Goal: Obtain resource: Download file/media

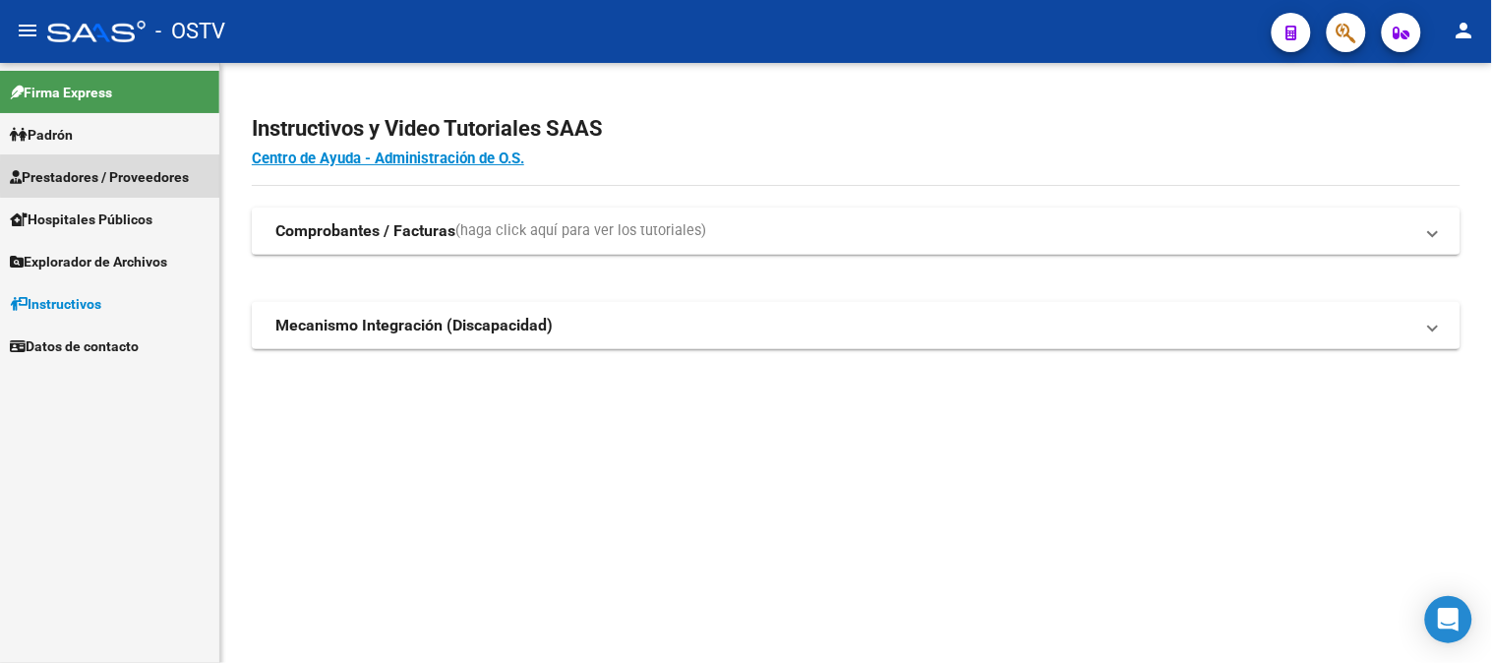
click at [141, 177] on span "Prestadores / Proveedores" at bounding box center [99, 177] width 179 height 22
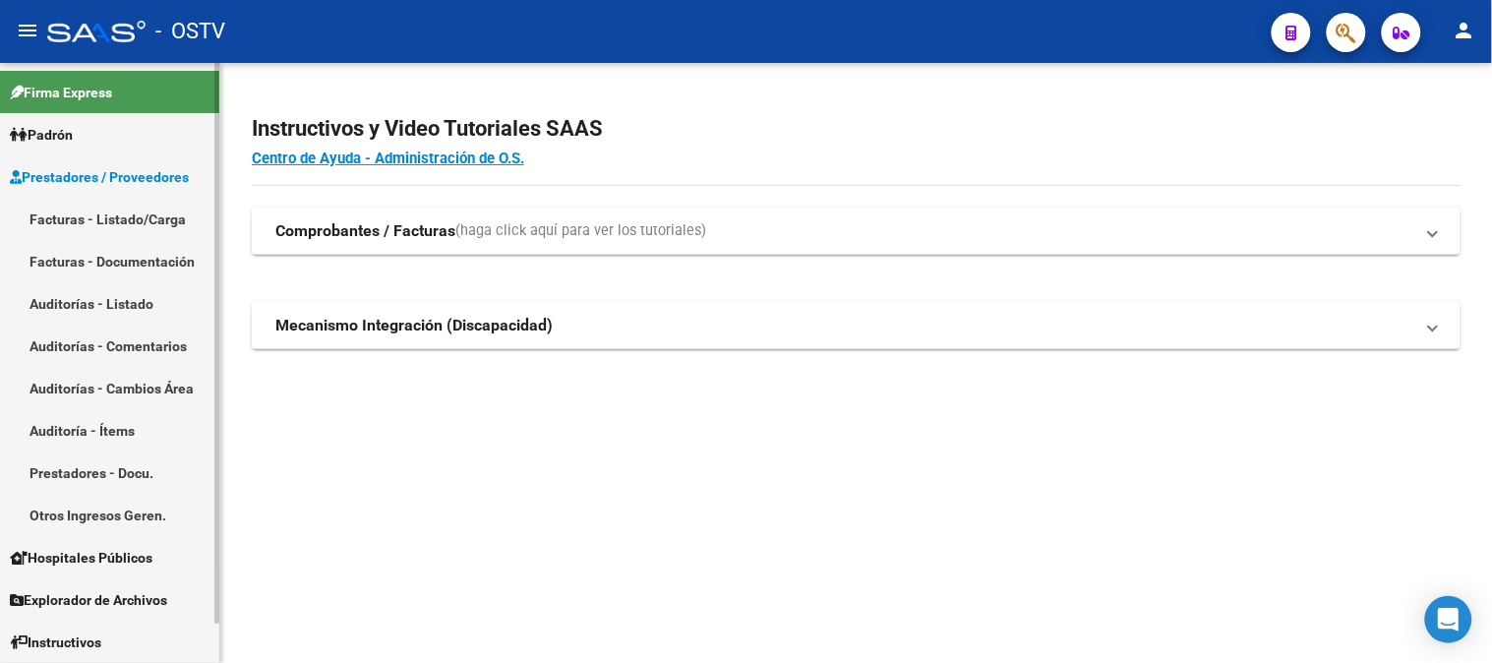
click at [138, 298] on link "Auditorías - Listado" at bounding box center [109, 303] width 219 height 42
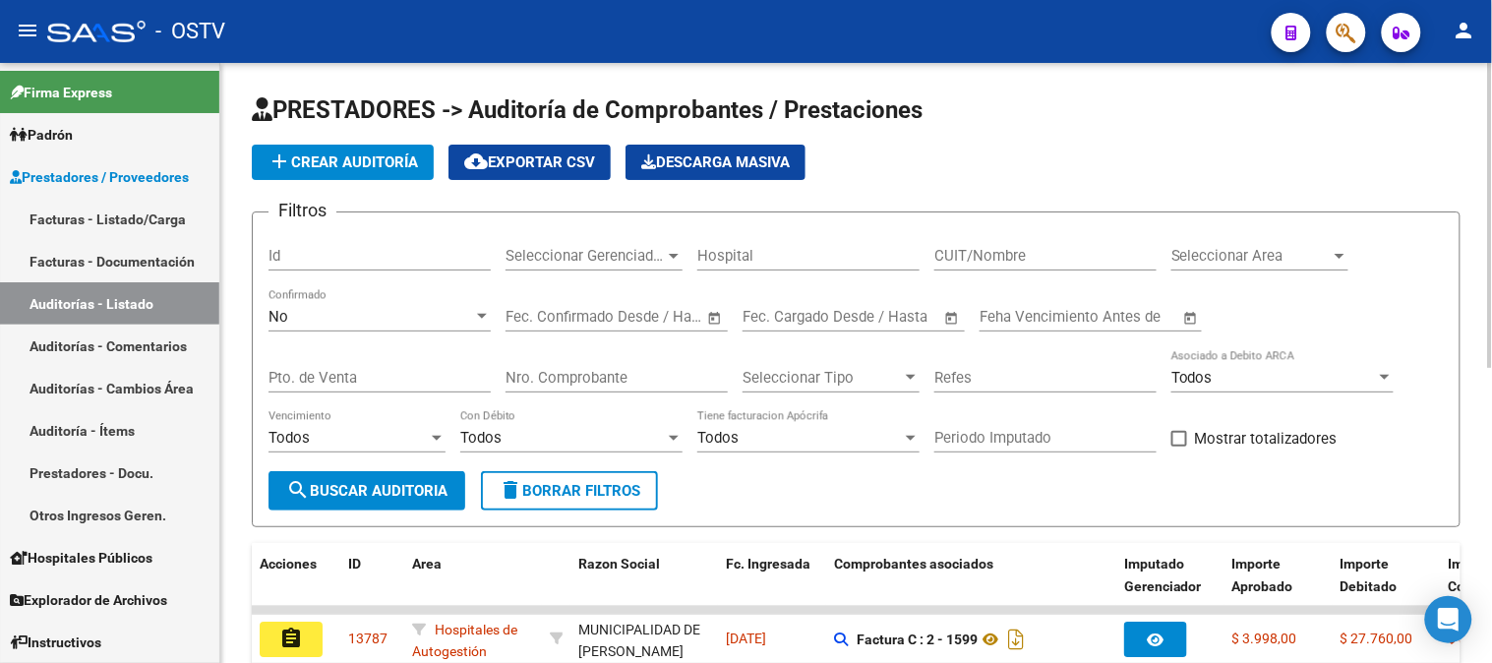
click at [315, 327] on div "No Confirmado" at bounding box center [380, 310] width 222 height 42
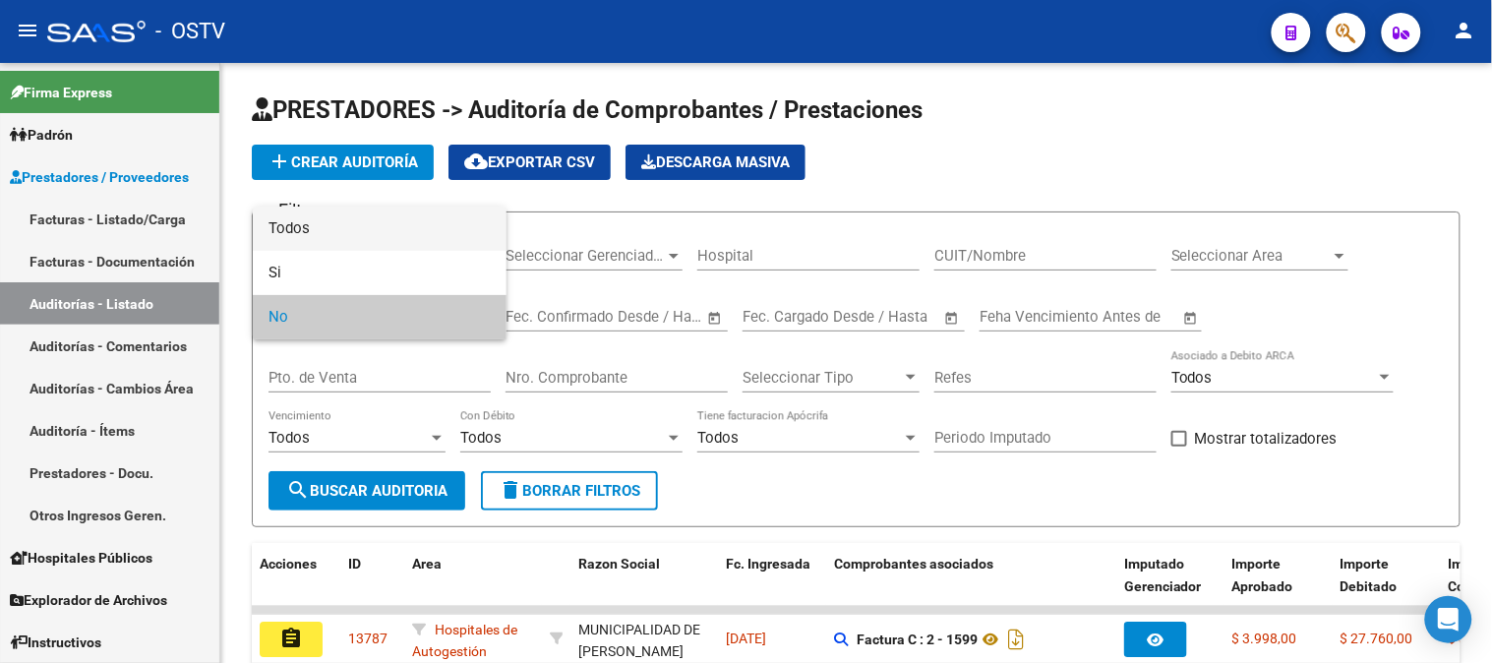
click at [334, 224] on span "Todos" at bounding box center [380, 229] width 222 height 44
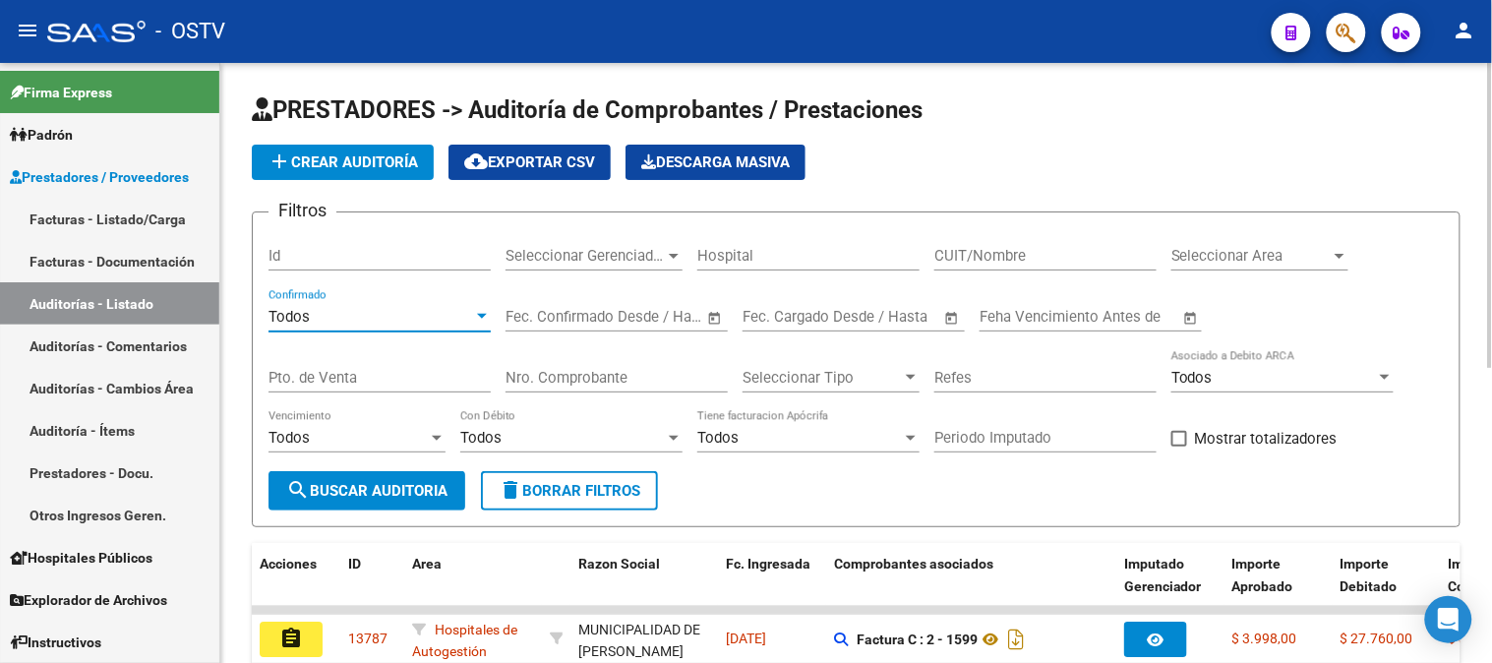
click at [578, 379] on input "Nro. Comprobante" at bounding box center [617, 378] width 222 height 18
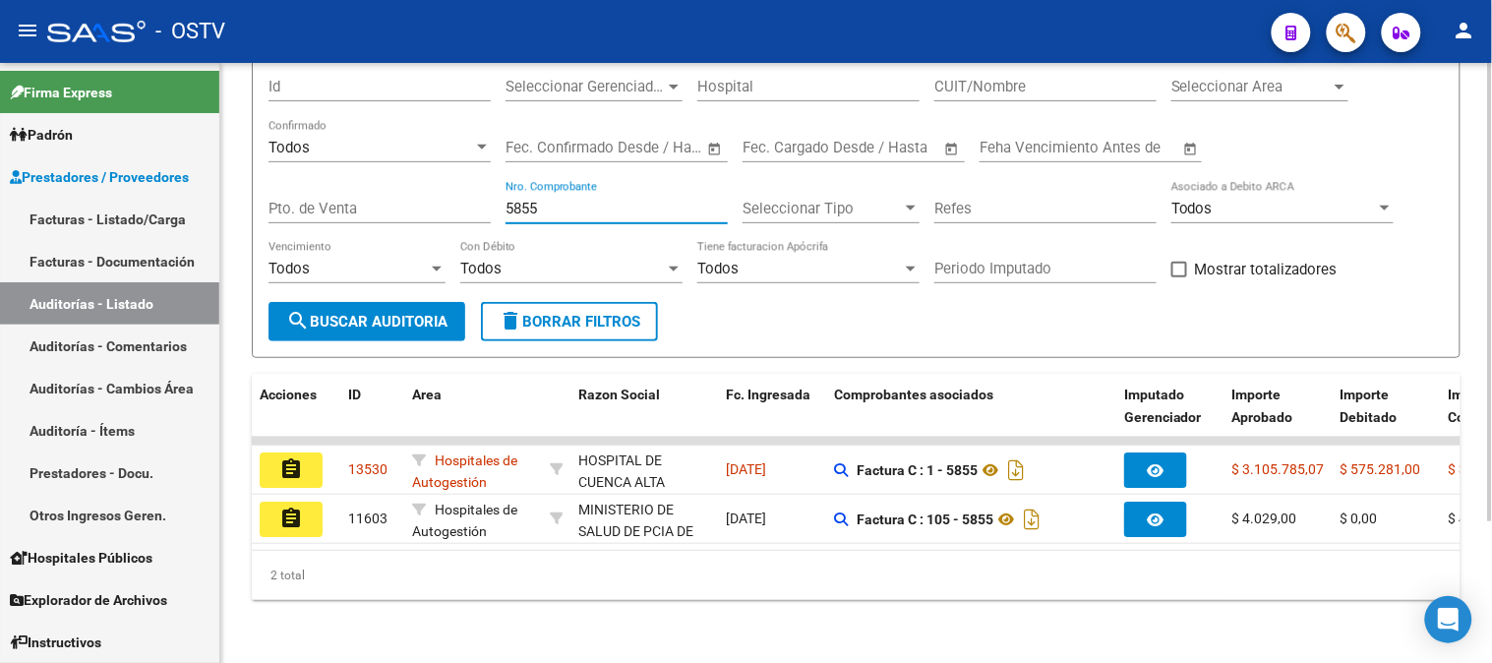
drag, startPoint x: 563, startPoint y: 189, endPoint x: 450, endPoint y: 189, distance: 113.1
click at [450, 189] on div "Filtros Id Seleccionar Gerenciador Seleccionar Gerenciador Hospital CUIT/Nombre…" at bounding box center [857, 180] width 1176 height 243
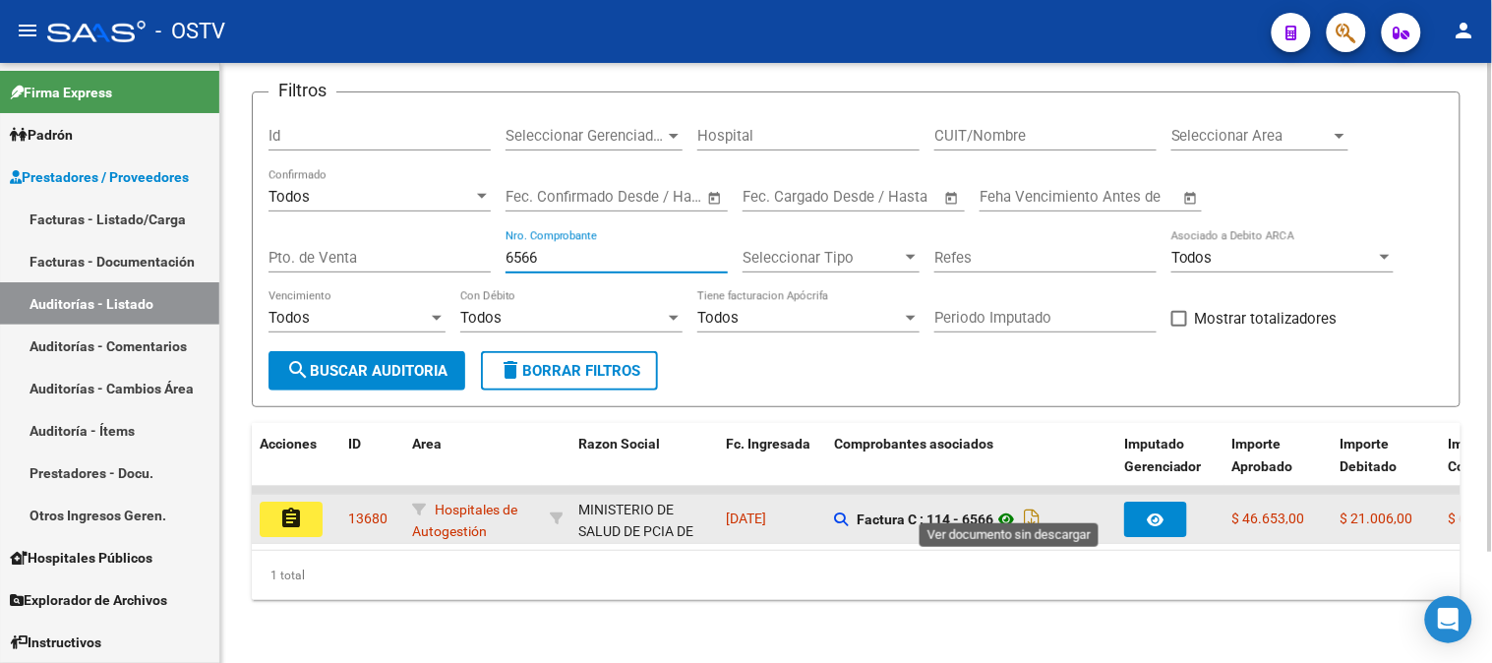
click at [1010, 508] on icon at bounding box center [1007, 520] width 26 height 24
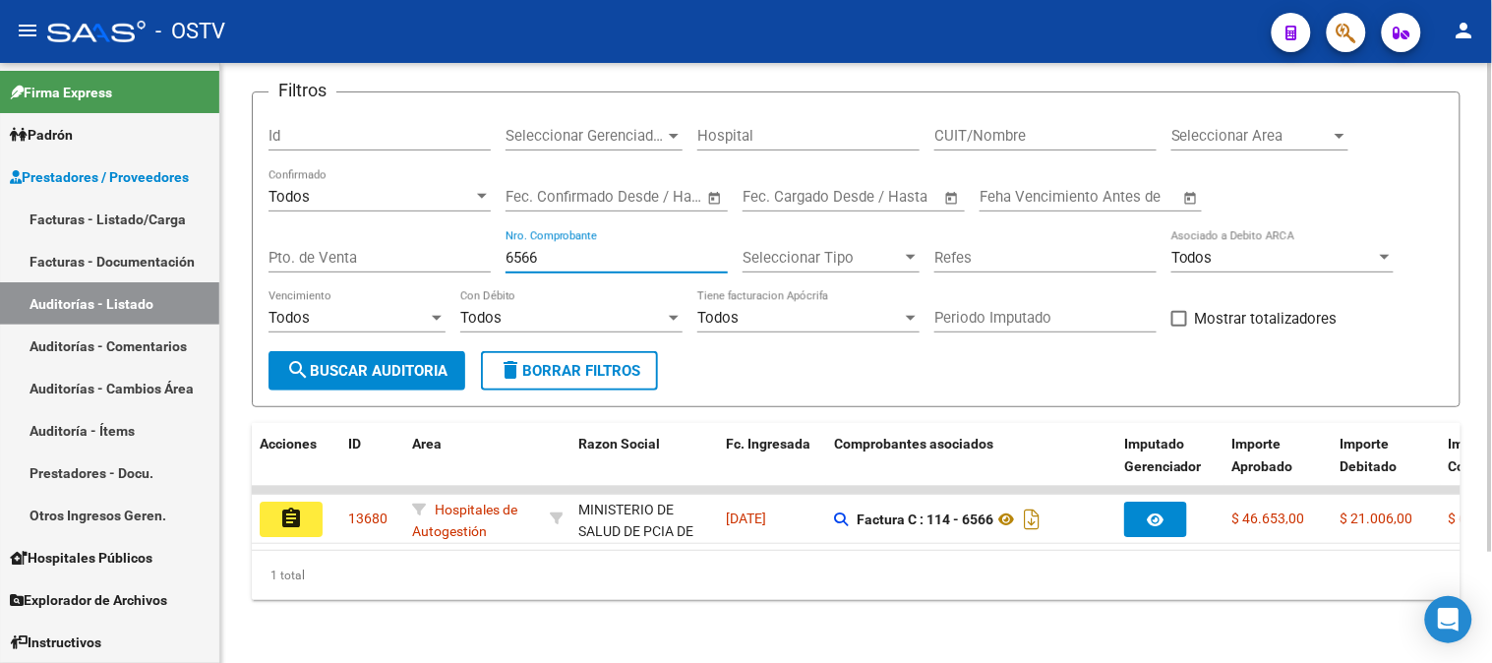
drag, startPoint x: 553, startPoint y: 242, endPoint x: 503, endPoint y: 242, distance: 50.2
click at [503, 242] on div "Filtros Id Seleccionar Gerenciador Seleccionar Gerenciador Hospital CUIT/Nombre…" at bounding box center [857, 229] width 1176 height 243
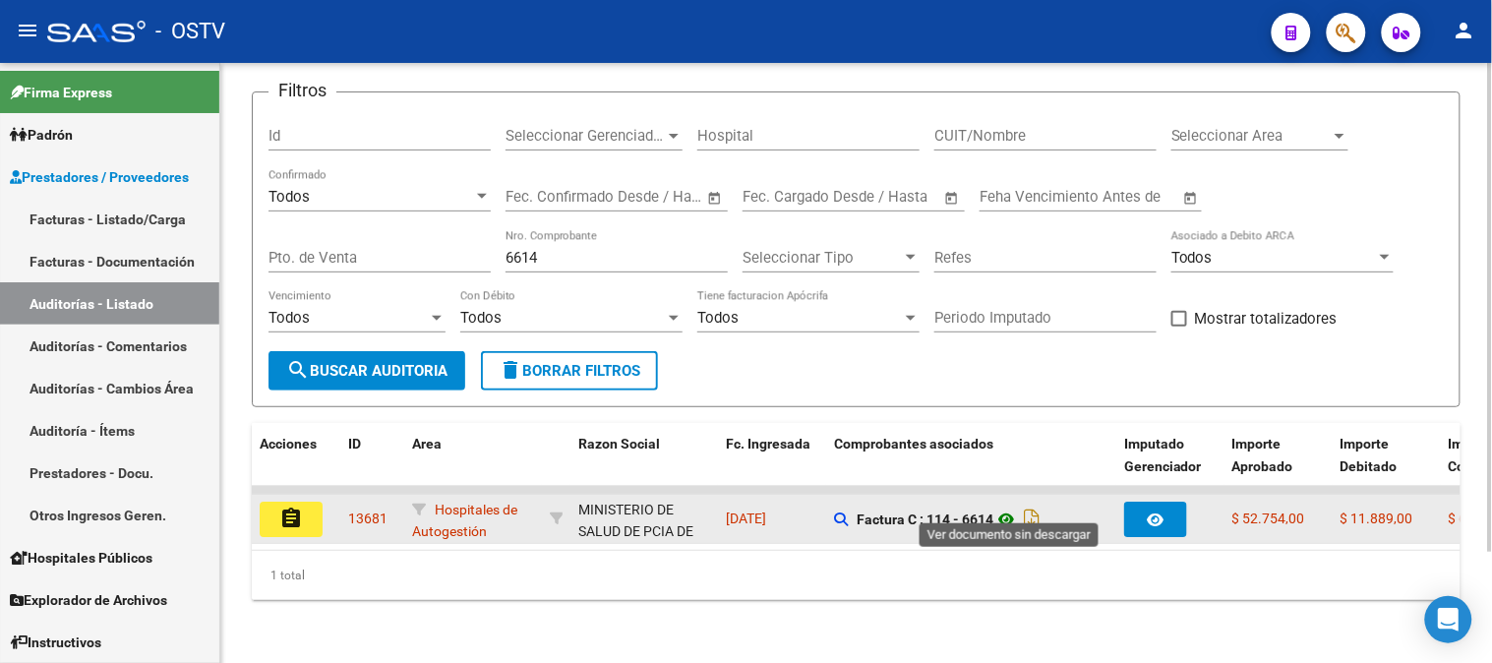
click at [1010, 508] on icon at bounding box center [1007, 520] width 26 height 24
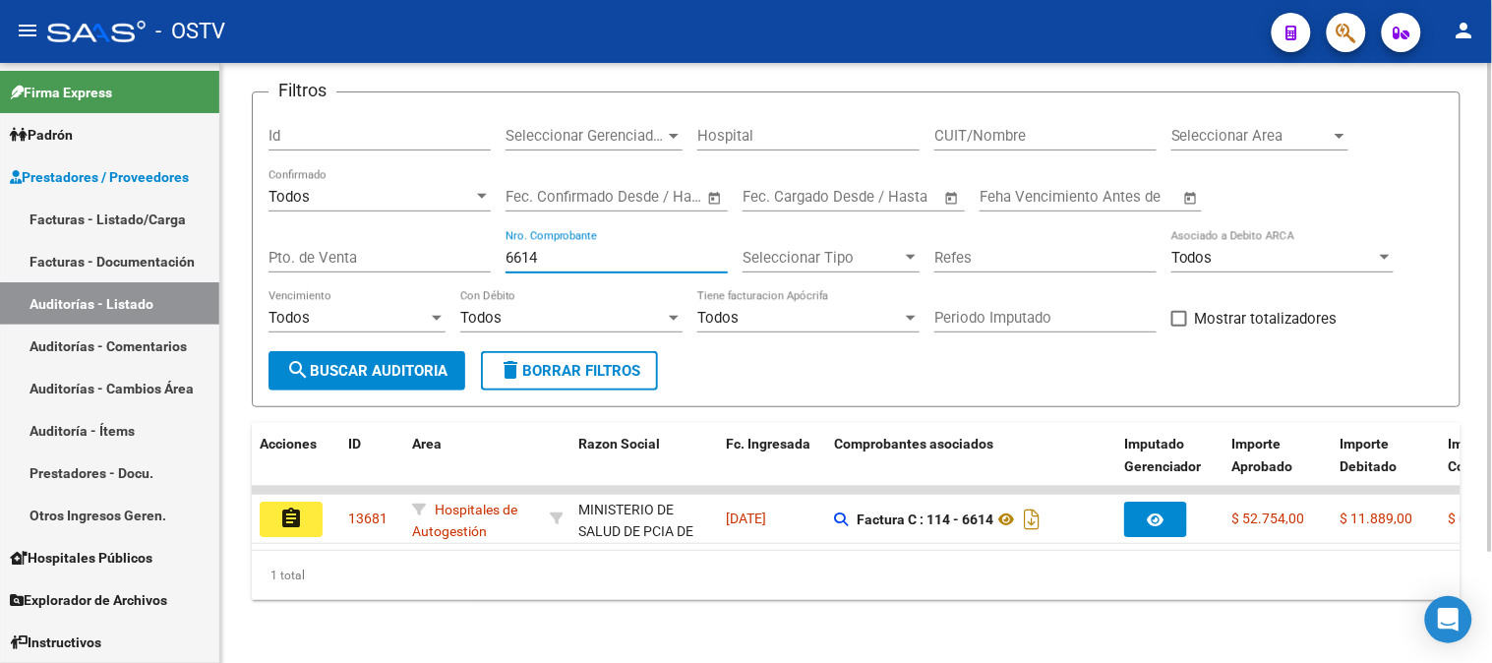
drag, startPoint x: 555, startPoint y: 243, endPoint x: 425, endPoint y: 252, distance: 130.2
click at [425, 252] on div "Filtros Id Seleccionar Gerenciador Seleccionar Gerenciador Hospital CUIT/Nombre…" at bounding box center [857, 229] width 1176 height 243
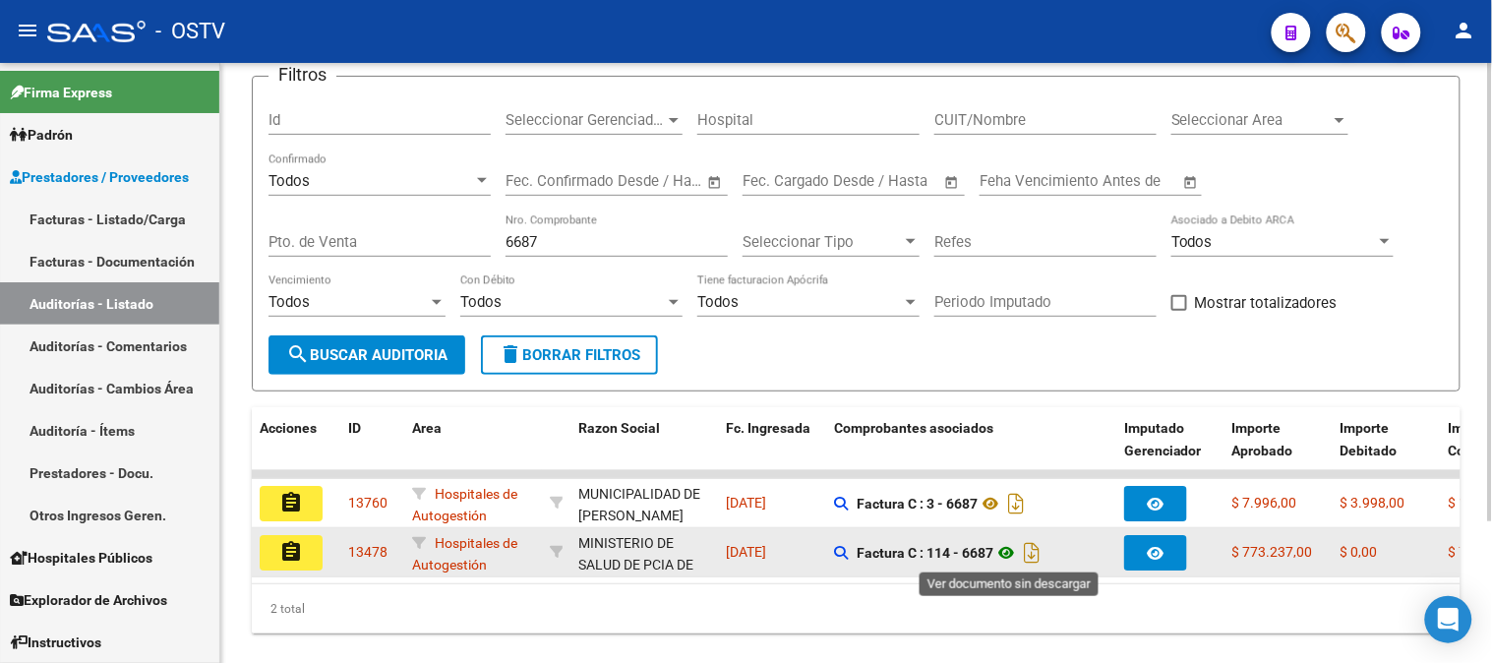
click at [1013, 553] on icon at bounding box center [1007, 553] width 26 height 24
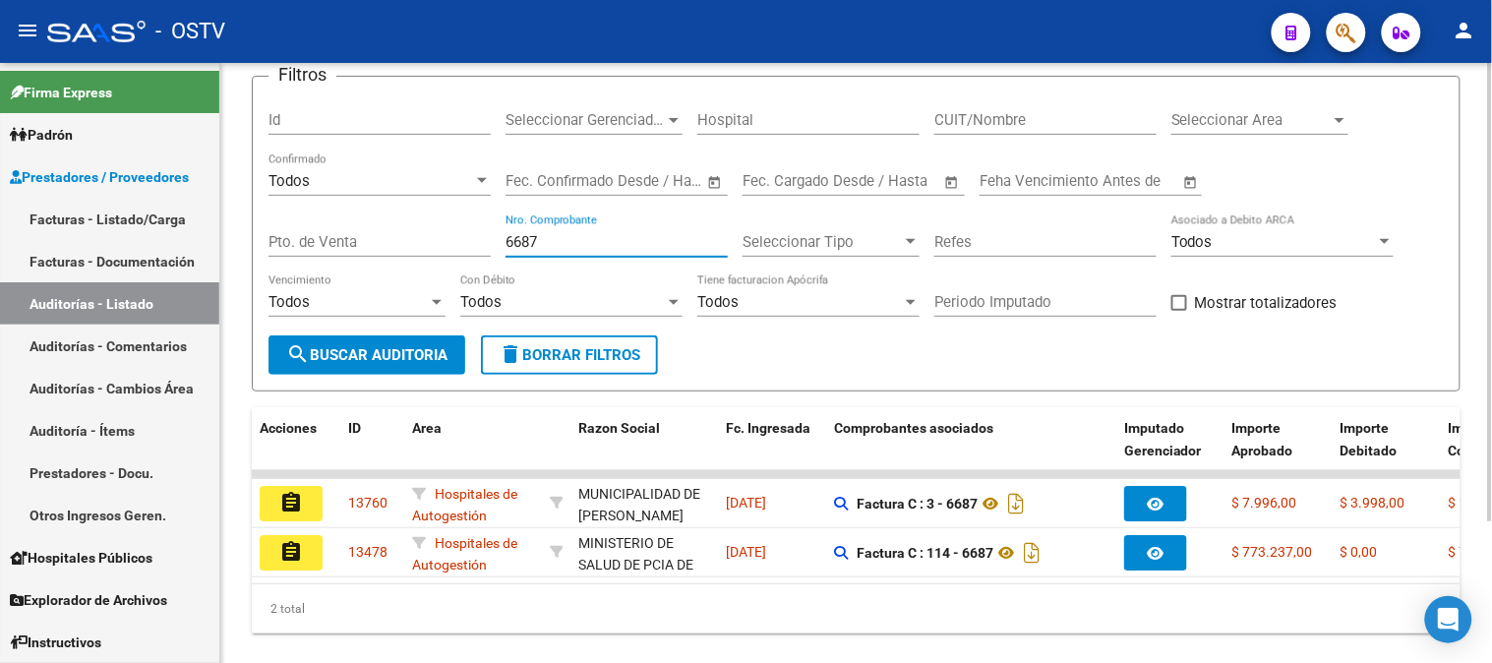
drag, startPoint x: 561, startPoint y: 244, endPoint x: 480, endPoint y: 240, distance: 80.8
click at [480, 240] on div "Filtros Id Seleccionar Gerenciador Seleccionar Gerenciador Hospital CUIT/Nombre…" at bounding box center [857, 213] width 1176 height 243
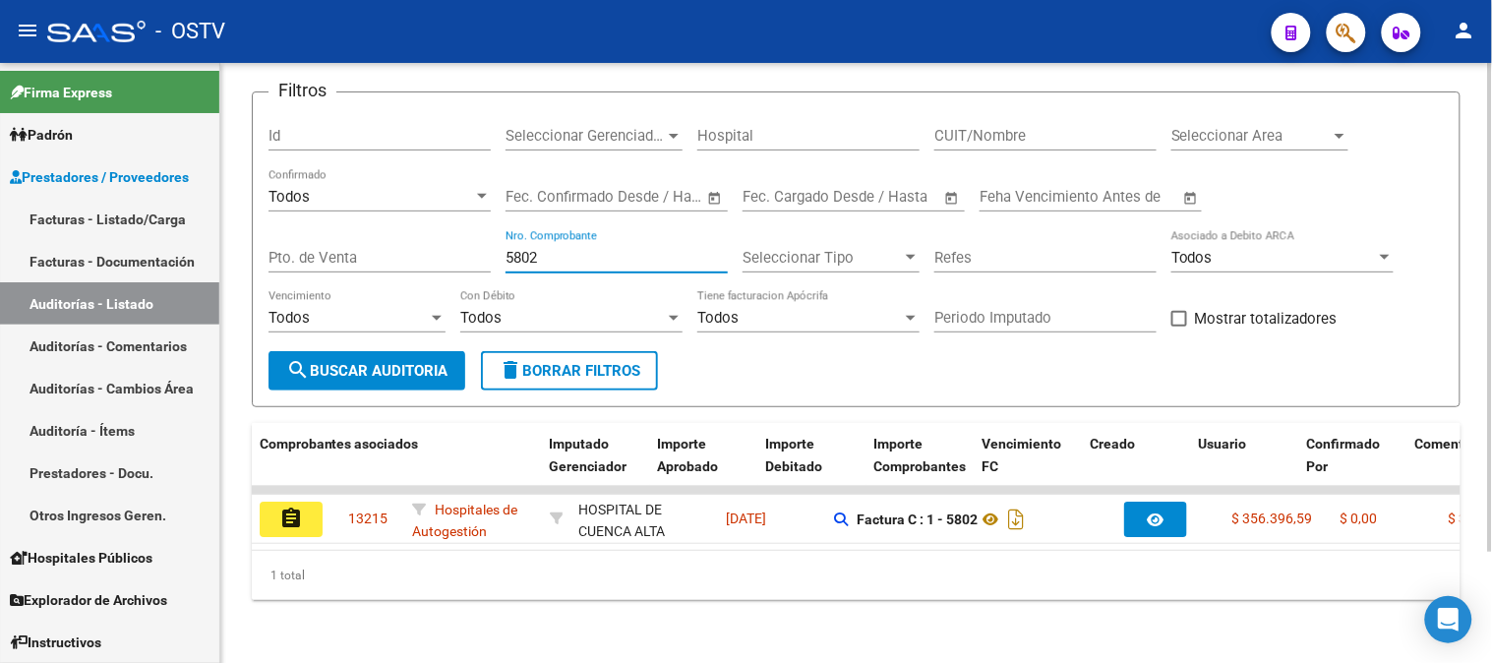
scroll to position [0, 1057]
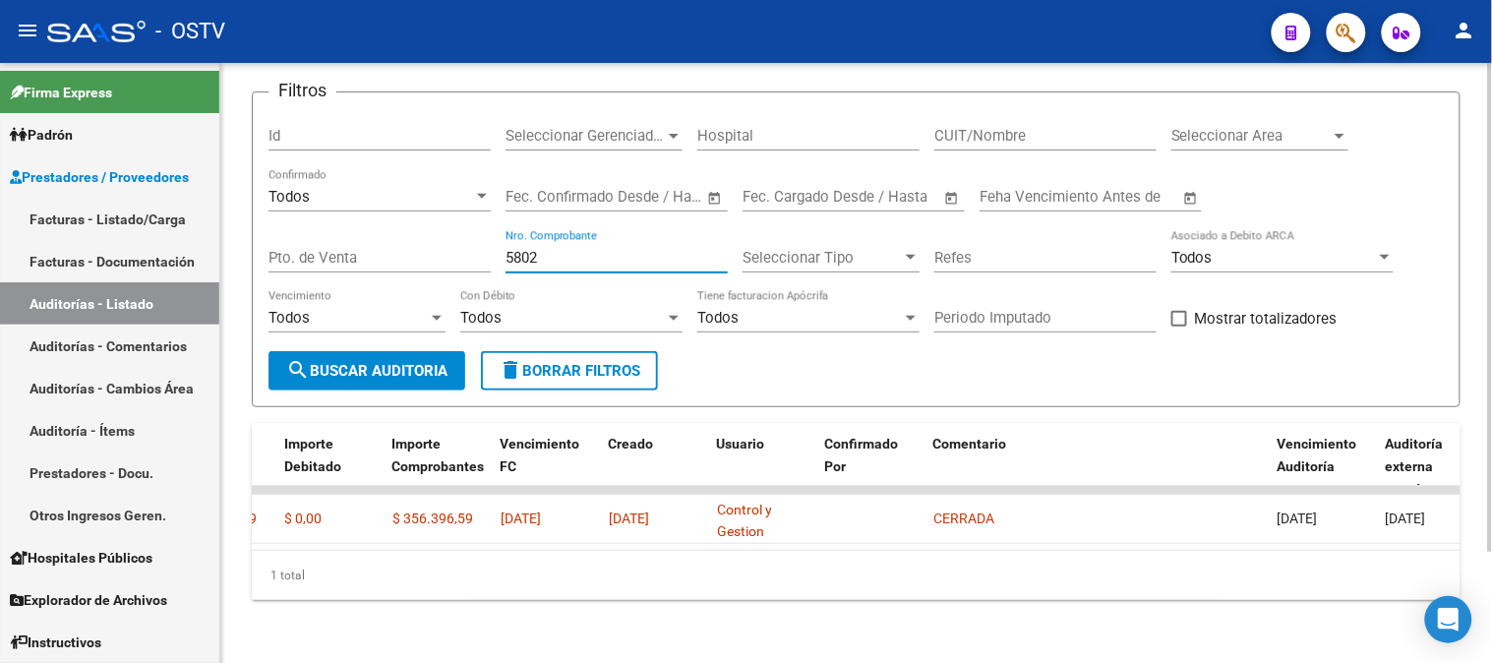
drag, startPoint x: 553, startPoint y: 240, endPoint x: 515, endPoint y: 241, distance: 37.4
click at [515, 249] on input "5802" at bounding box center [617, 258] width 222 height 18
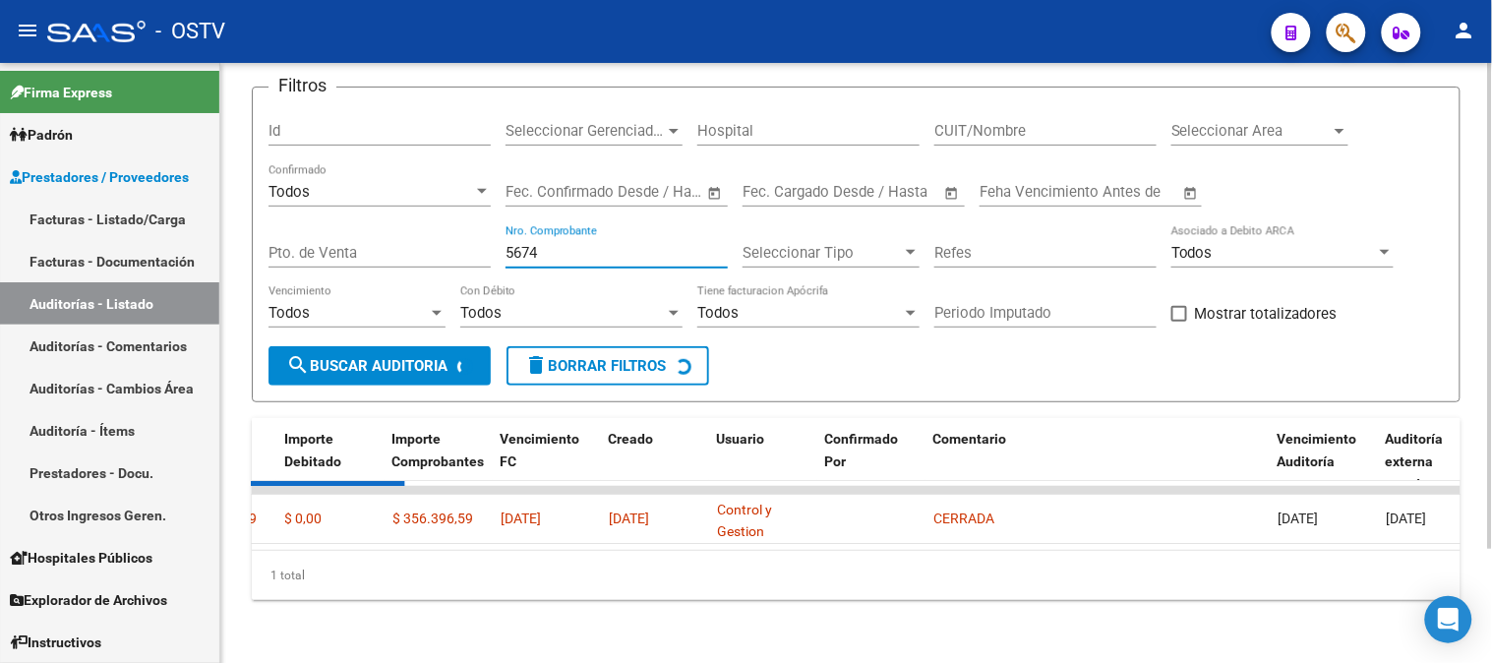
scroll to position [104, 0]
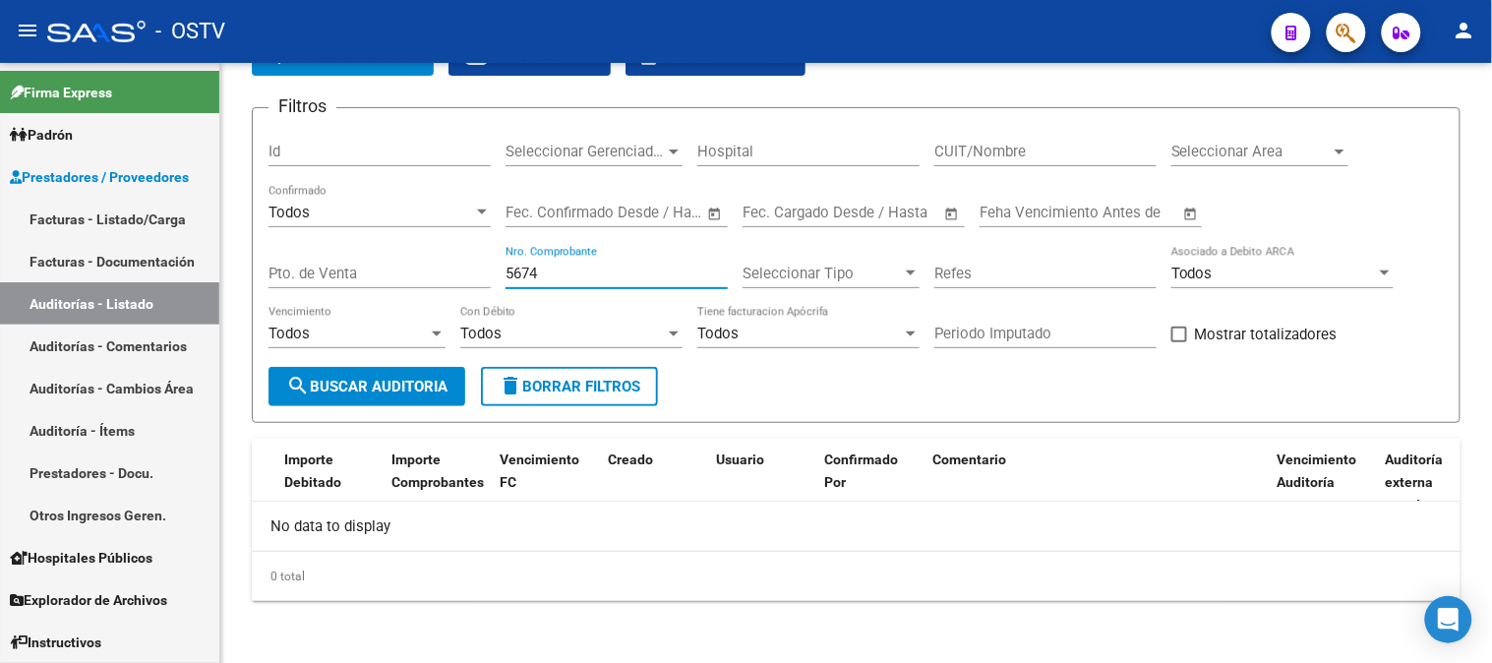
type input "5674"
click at [410, 272] on input "Pto. de Venta" at bounding box center [380, 274] width 222 height 18
type input "111"
